Goal: Task Accomplishment & Management: Complete application form

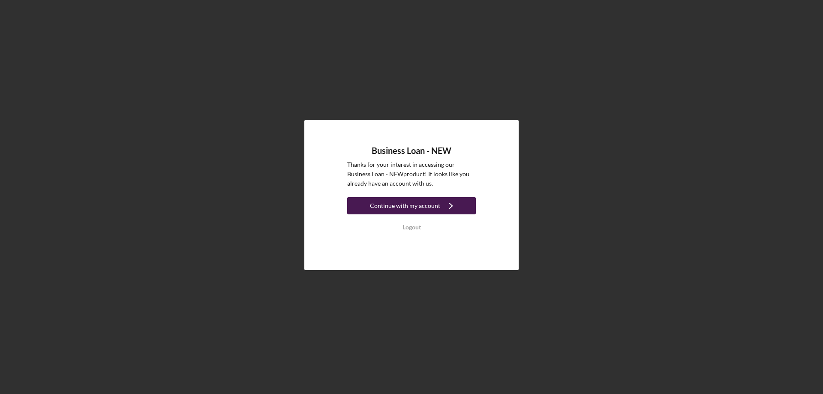
click at [419, 207] on div "Continue with my account" at bounding box center [405, 205] width 70 height 17
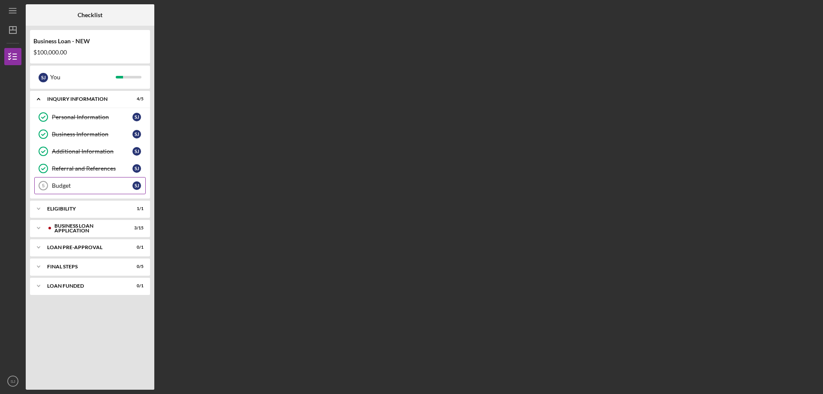
click at [60, 187] on div "Budget" at bounding box center [92, 185] width 81 height 7
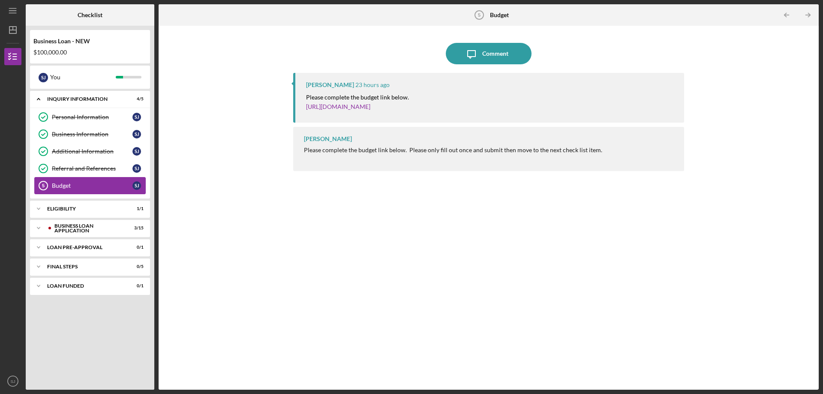
click at [59, 186] on div "Budget" at bounding box center [92, 185] width 81 height 7
click at [313, 195] on div "[PERSON_NAME] 23 hours ago Please complete the budget link below. [URL][DOMAIN_…" at bounding box center [488, 225] width 391 height 304
click at [108, 231] on div "BUSINESS LOAN APPLICATION" at bounding box center [95, 227] width 96 height 5
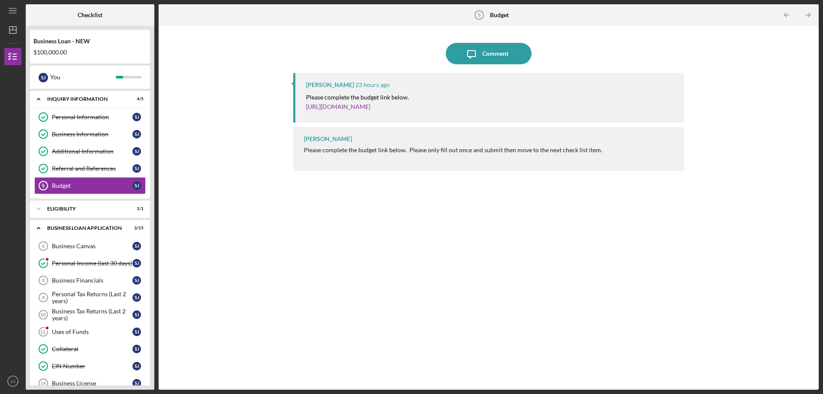
drag, startPoint x: 93, startPoint y: 259, endPoint x: 238, endPoint y: 278, distance: 145.7
click at [238, 278] on div "Checklist Business Loan - NEW $100,000.00 [PERSON_NAME] You Icon/Expander INQUI…" at bounding box center [422, 196] width 793 height 385
click at [66, 243] on div "Business Canvas" at bounding box center [92, 245] width 81 height 7
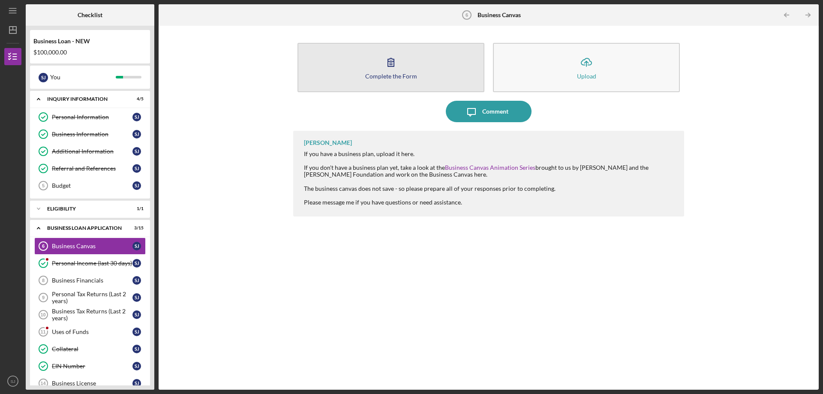
click at [403, 81] on button "Complete the Form Form" at bounding box center [390, 67] width 187 height 49
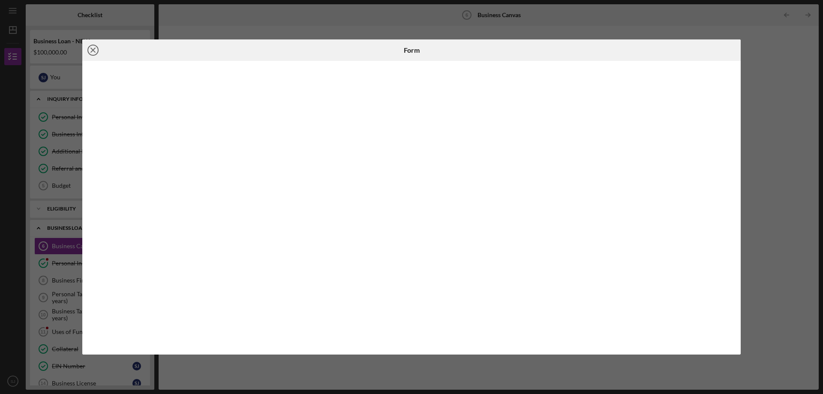
click at [92, 48] on line at bounding box center [93, 50] width 4 height 4
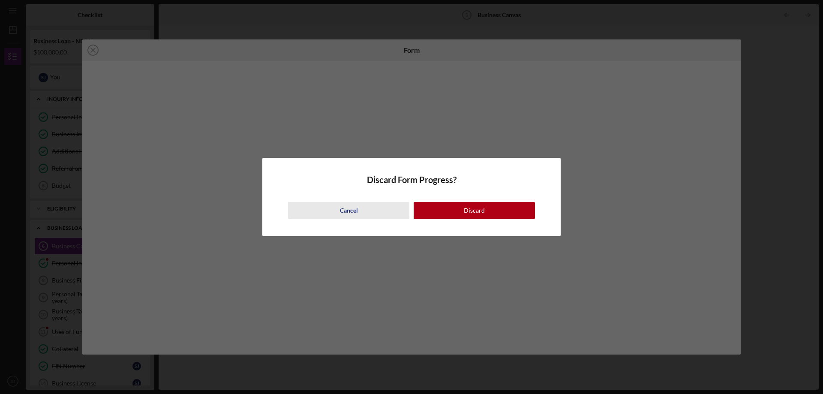
click at [350, 212] on div "Cancel" at bounding box center [349, 210] width 18 height 17
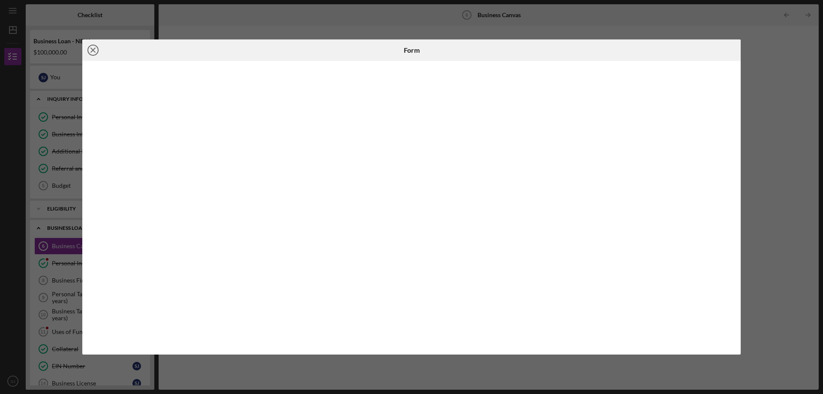
click at [91, 49] on icon "Icon/Close" at bounding box center [92, 49] width 21 height 21
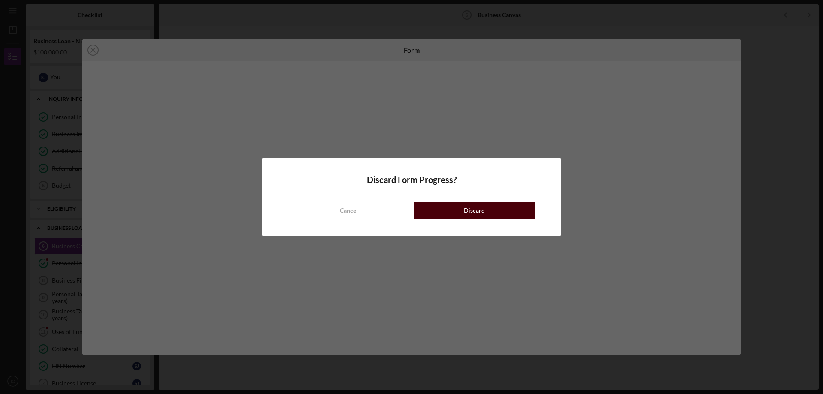
click at [470, 211] on div "Discard" at bounding box center [474, 210] width 21 height 17
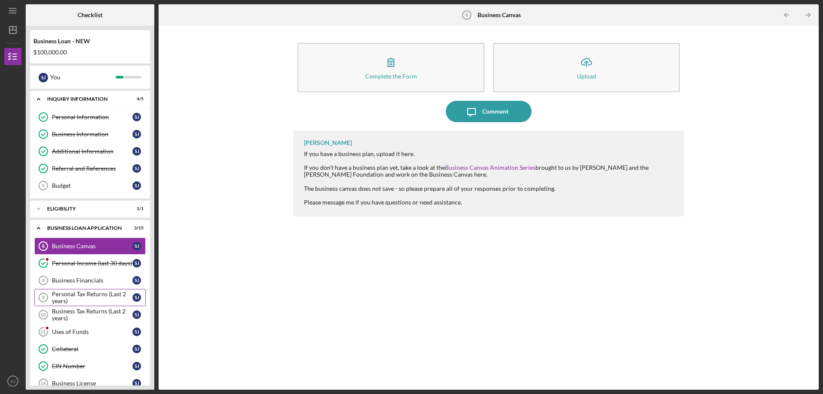
click at [91, 293] on div "Personal Tax Returns (Last 2 years)" at bounding box center [92, 297] width 81 height 14
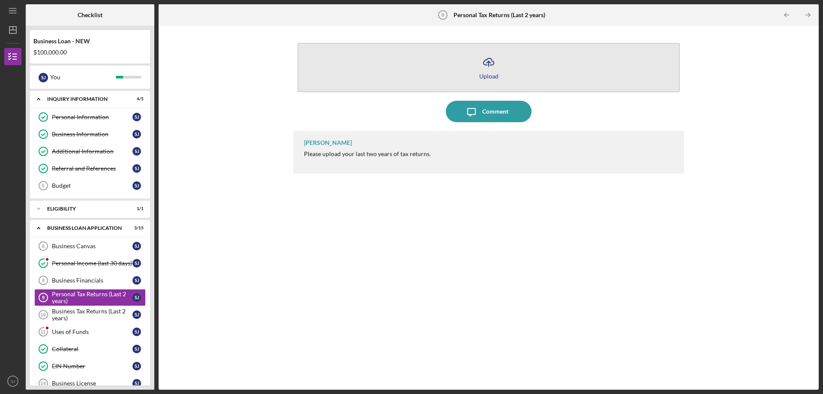
click at [494, 71] on icon "Icon/Upload" at bounding box center [488, 61] width 21 height 21
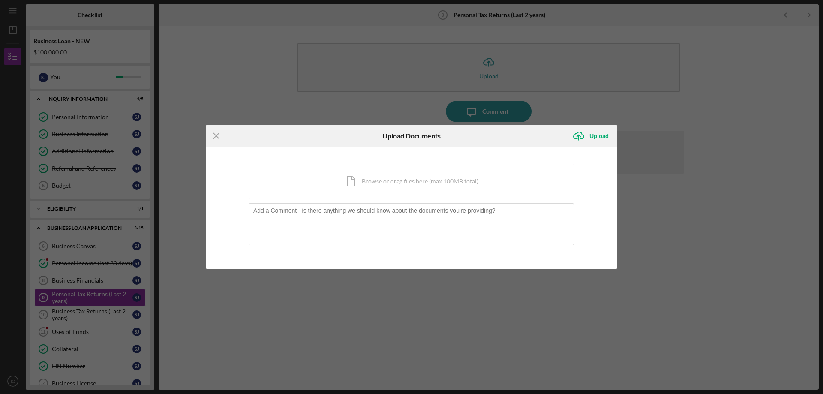
click at [400, 184] on div "Icon/Document Browse or drag files here (max 100MB total) Tap to choose files o…" at bounding box center [411, 181] width 326 height 35
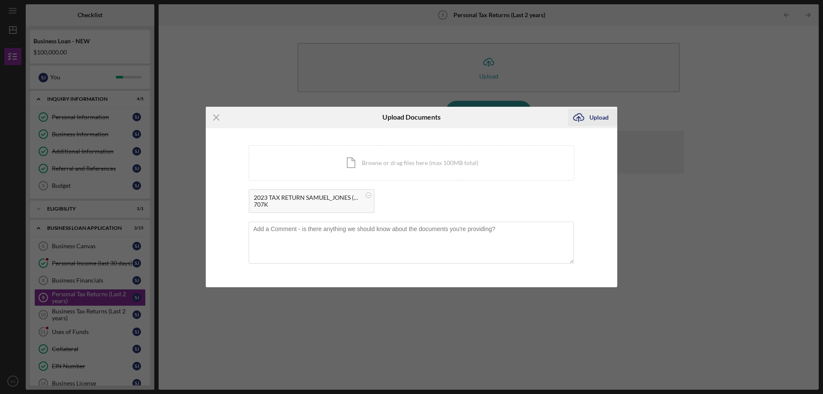
click at [599, 117] on div "Upload" at bounding box center [598, 117] width 19 height 17
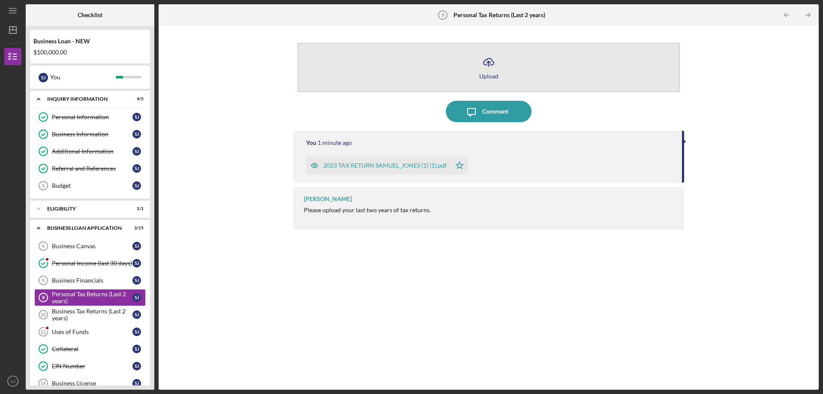
click at [482, 73] on div "Upload" at bounding box center [488, 76] width 19 height 6
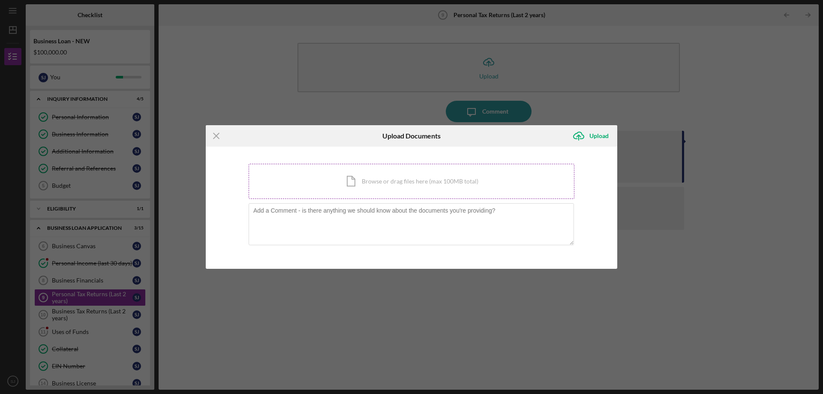
click at [378, 177] on div "Icon/Document Browse or drag files here (max 100MB total) Tap to choose files o…" at bounding box center [411, 181] width 326 height 35
click at [216, 138] on icon "Icon/Menu Close" at bounding box center [216, 135] width 21 height 21
